Goal: Navigation & Orientation: Find specific page/section

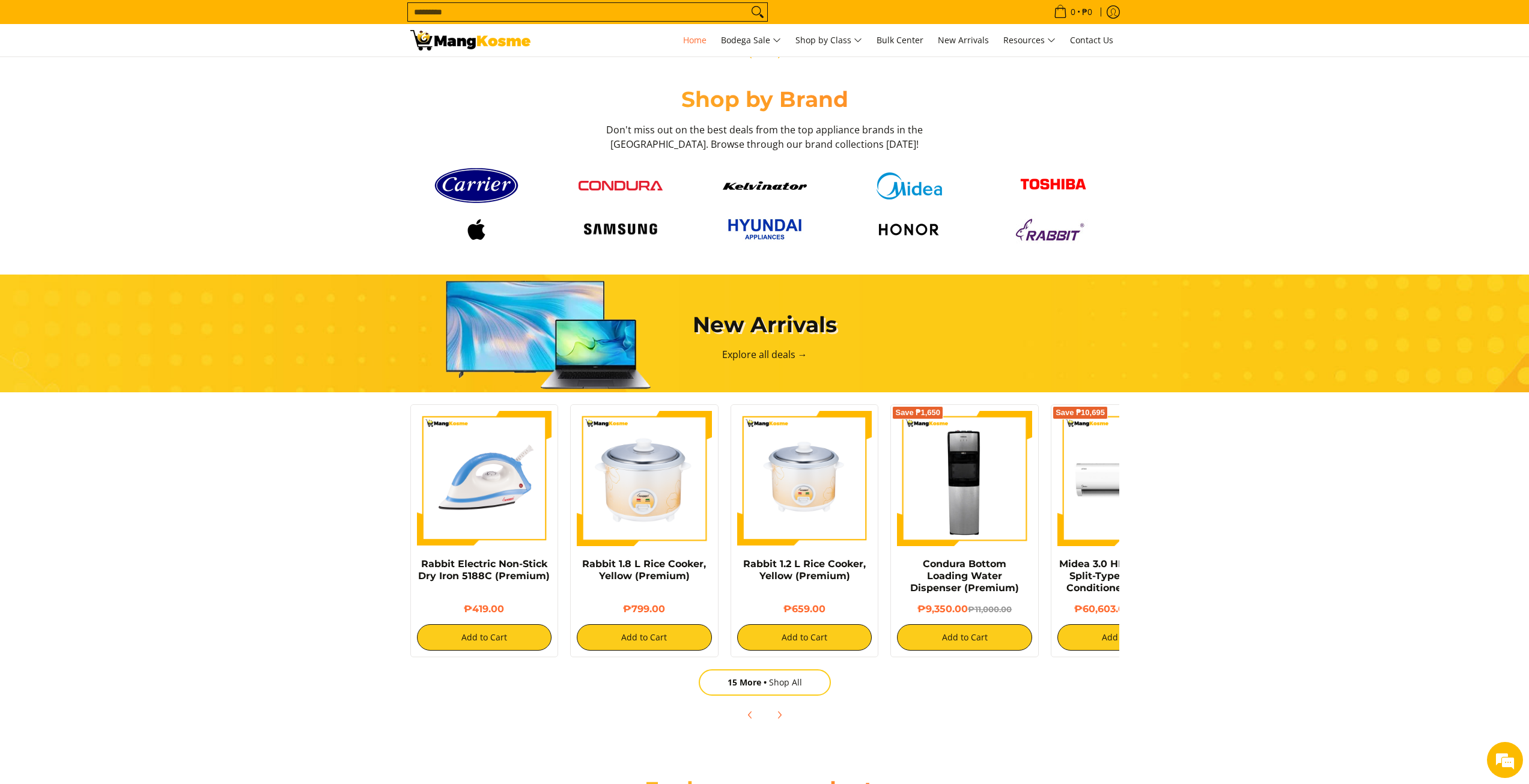
scroll to position [661, 0]
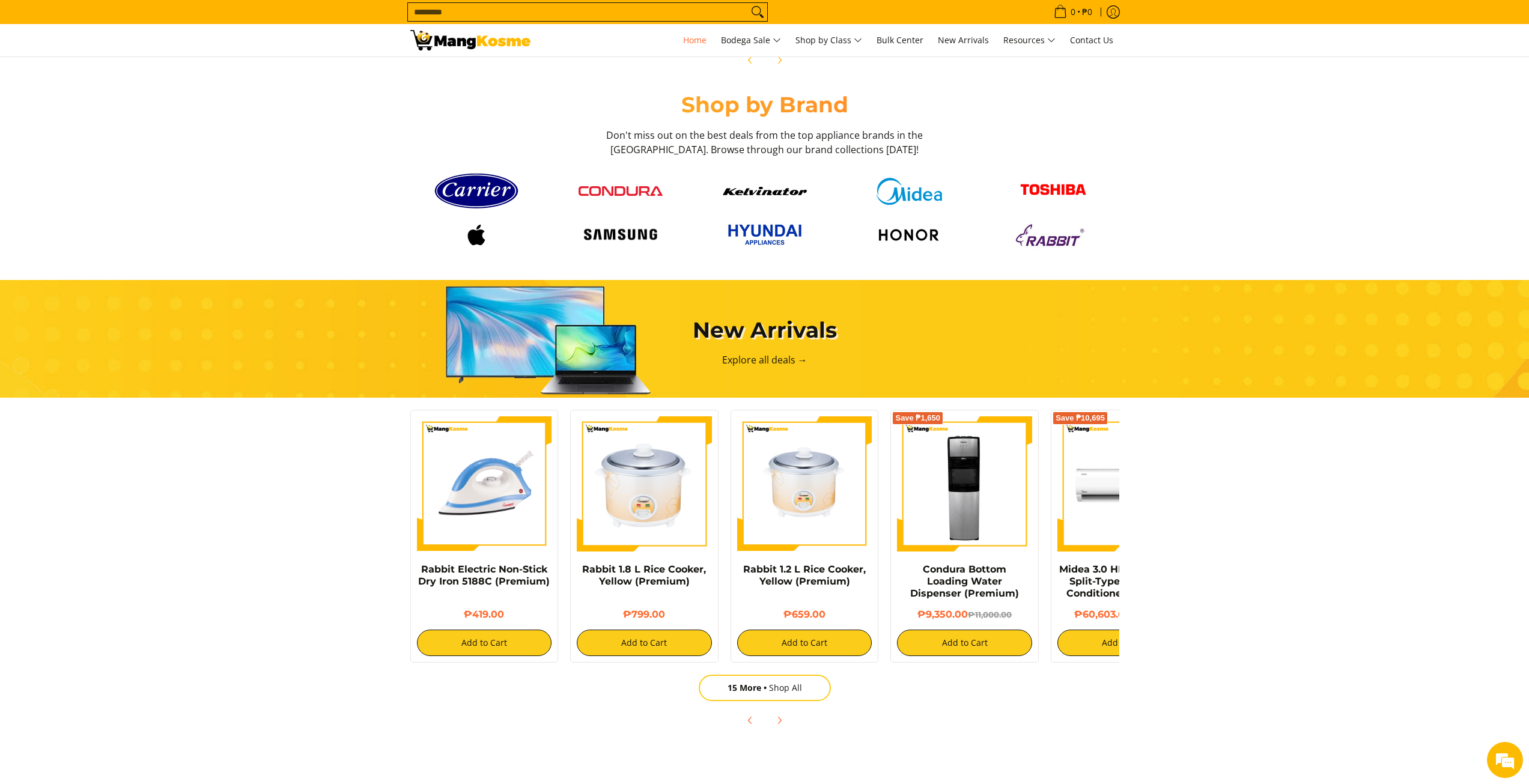
click at [646, 183] on div at bounding box center [764, 212] width 721 height 87
click at [614, 193] on img at bounding box center [621, 191] width 84 height 10
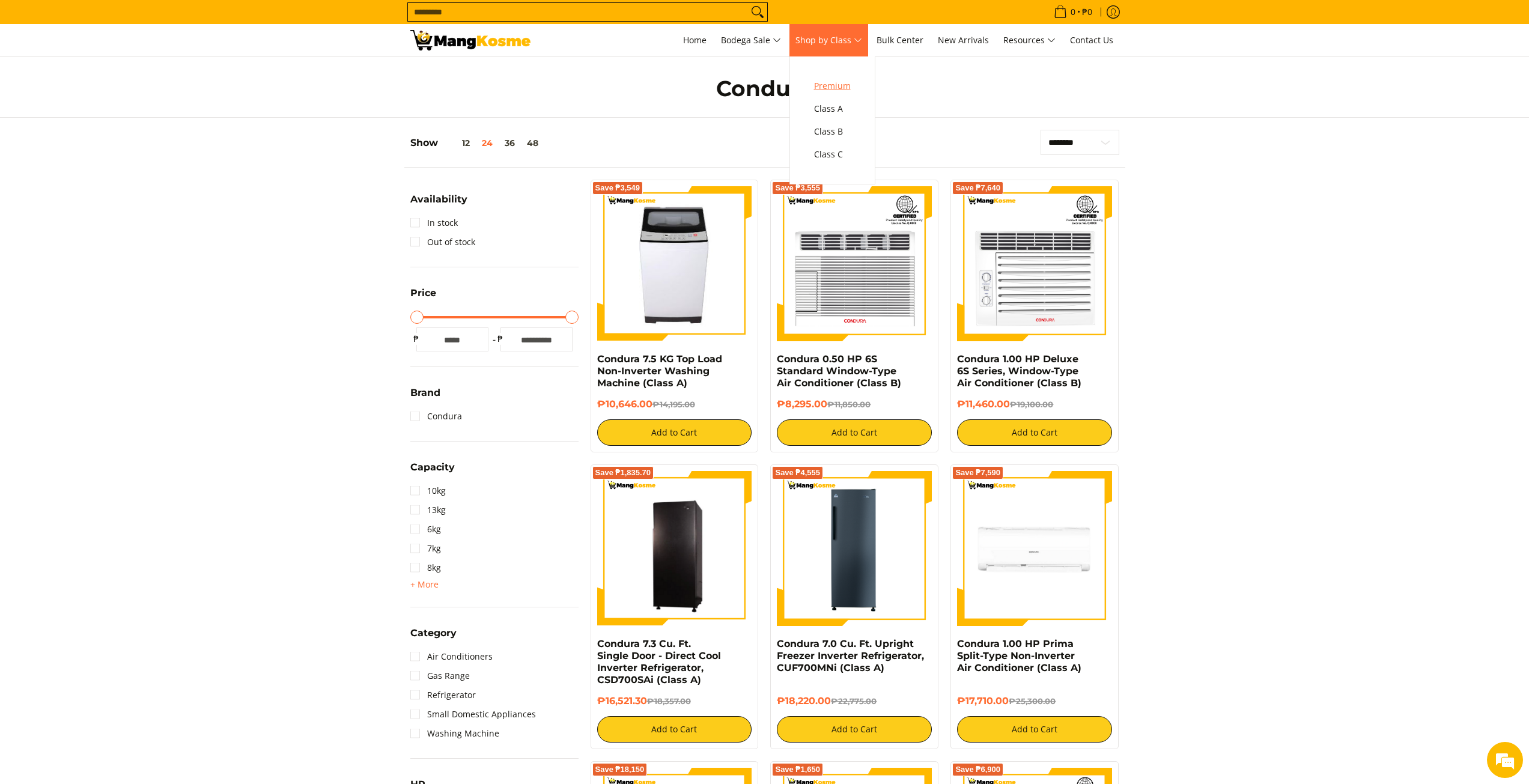
click at [838, 87] on span "Premium" at bounding box center [832, 86] width 37 height 15
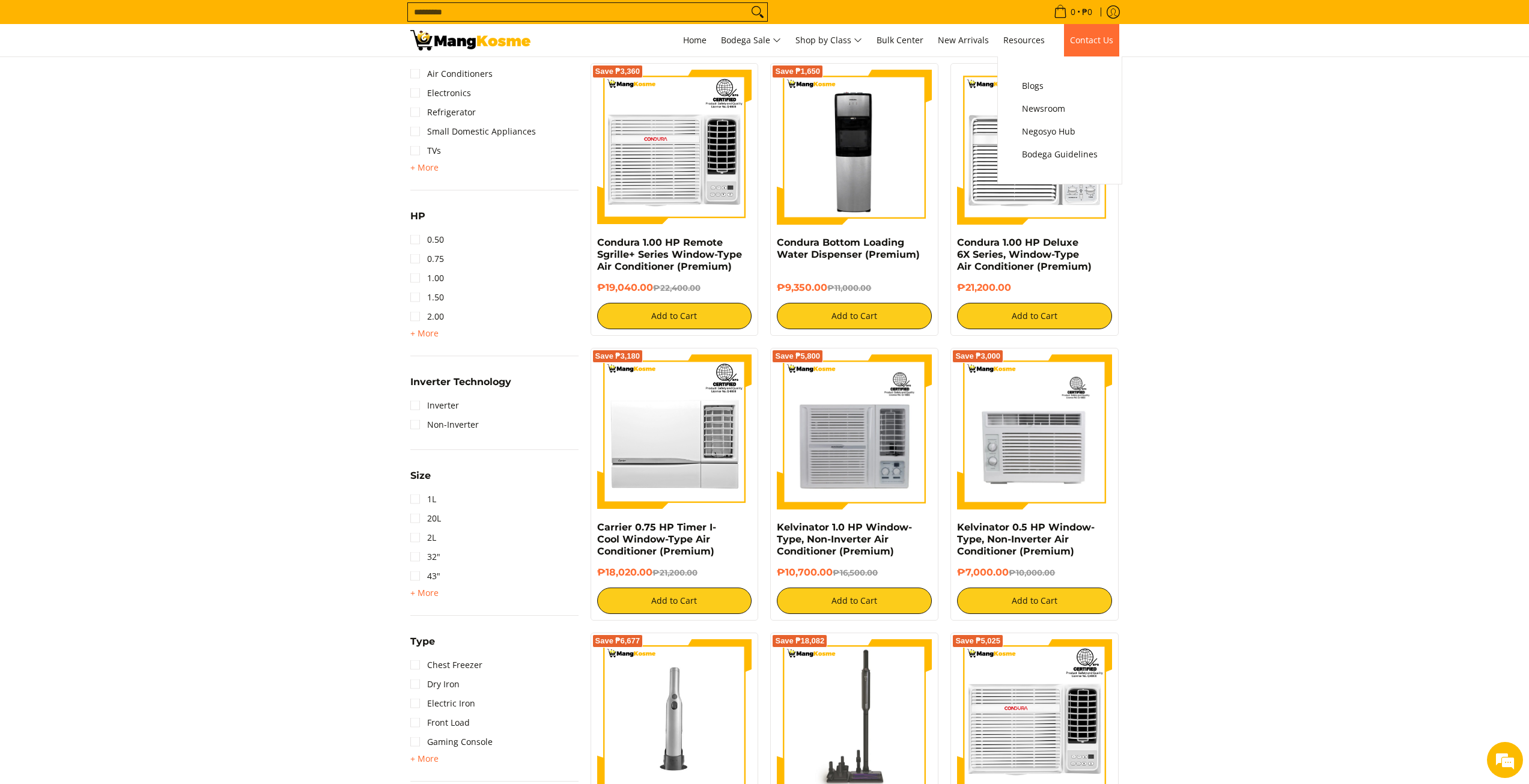
click at [1084, 46] on link "Contact Us" at bounding box center [1091, 40] width 56 height 33
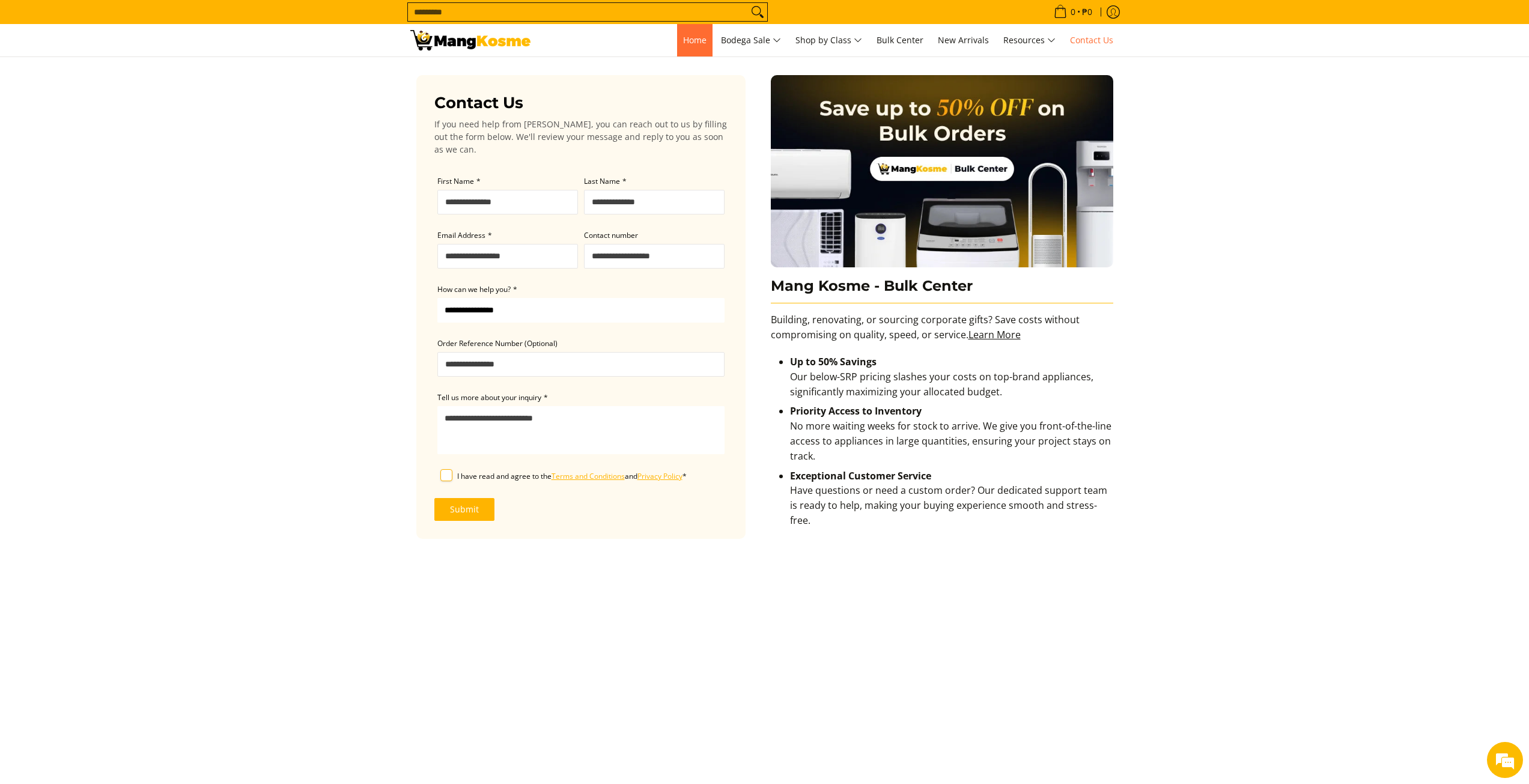
click at [688, 40] on span "Home" at bounding box center [694, 40] width 24 height 11
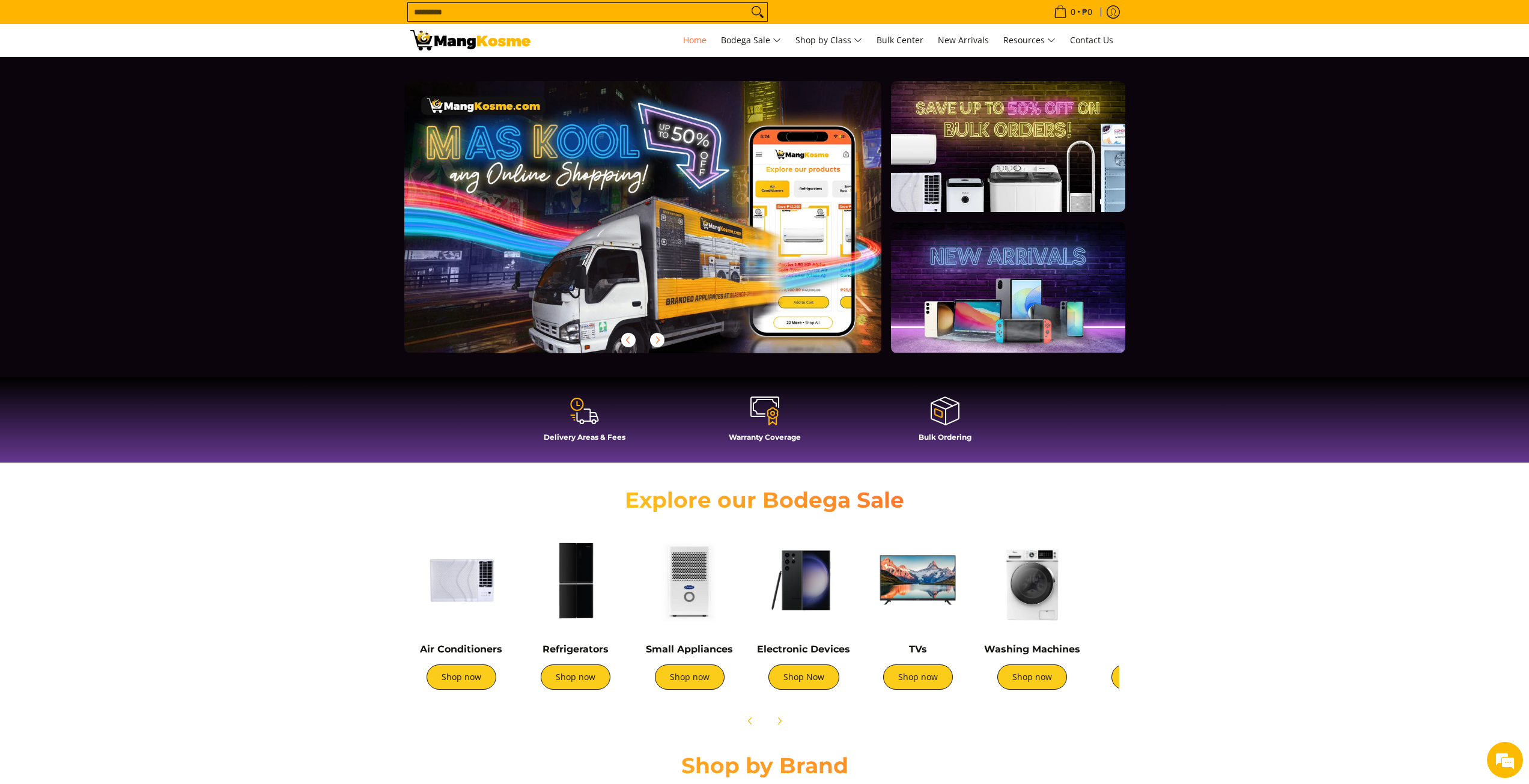
click at [456, 48] on img at bounding box center [471, 40] width 120 height 21
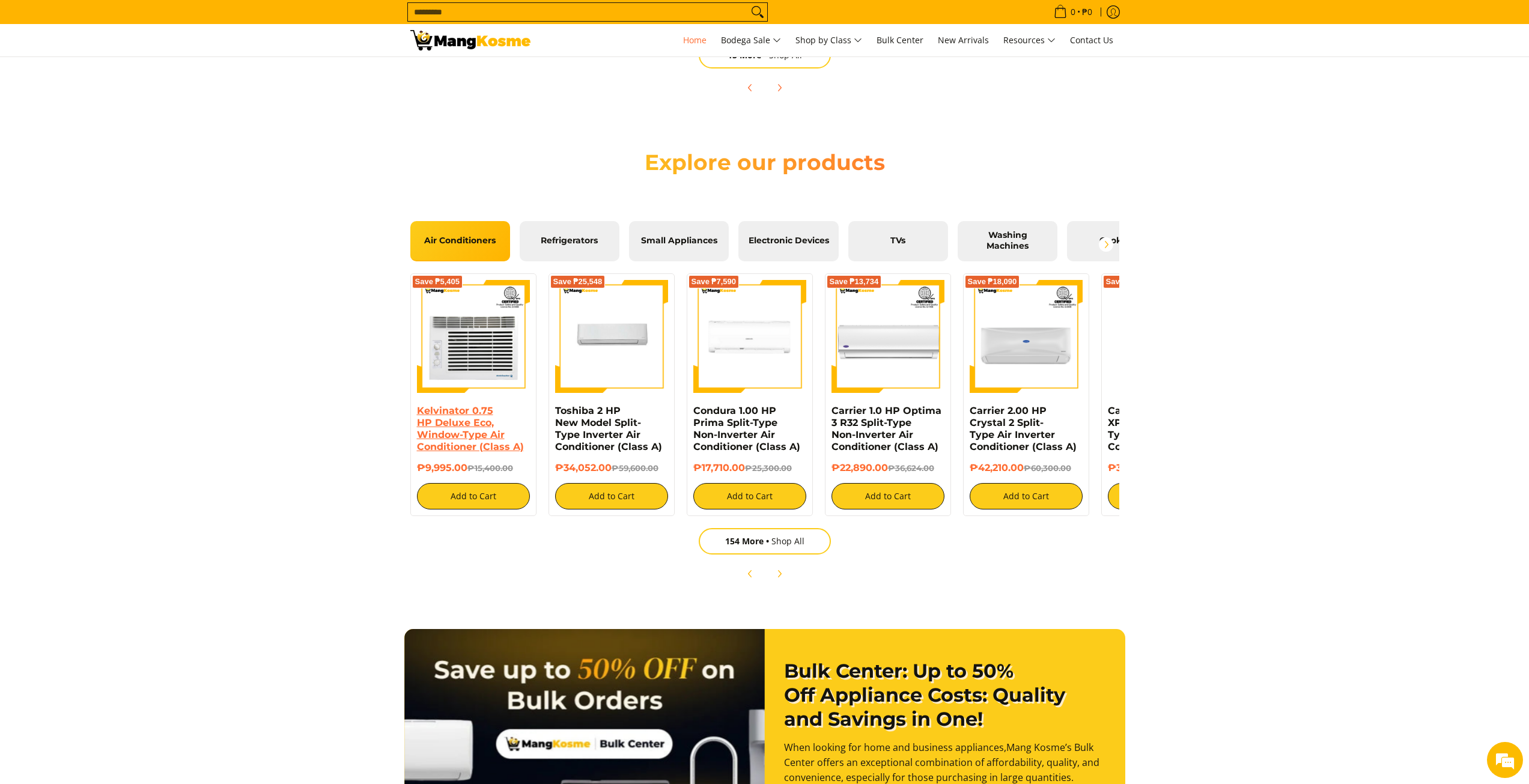
scroll to position [1442, 0]
